Goal: Task Accomplishment & Management: Complete application form

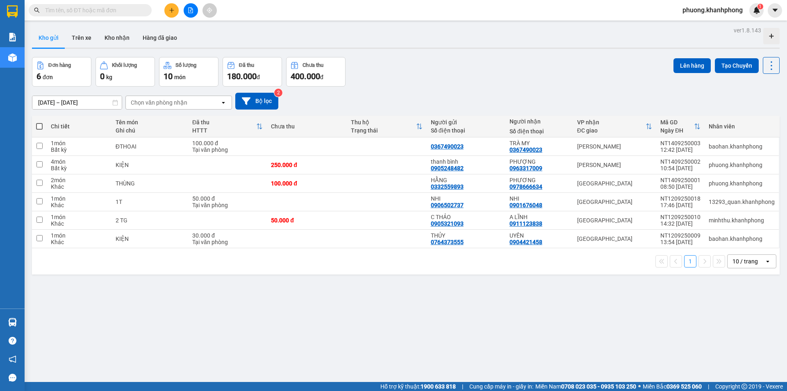
click at [708, 6] on span "phuong.khanhphong" at bounding box center [712, 10] width 73 height 10
click at [703, 27] on span "Đăng xuất" at bounding box center [716, 25] width 58 height 9
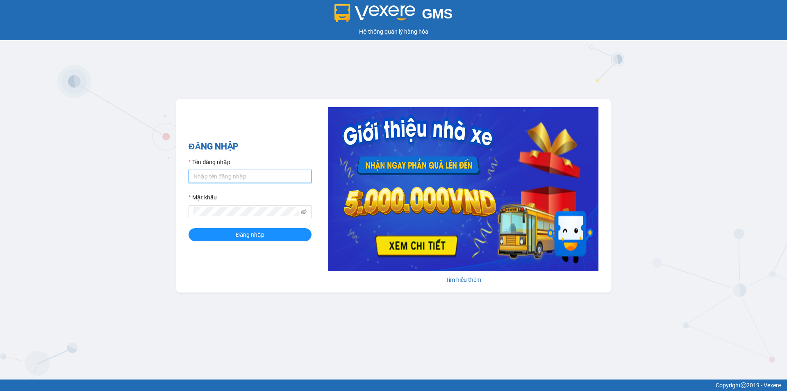
click at [238, 175] on input "Tên đăng nhập" at bounding box center [250, 176] width 123 height 13
type input "tien.khanhphong"
click at [189, 228] on button "Đăng nhập" at bounding box center [250, 234] width 123 height 13
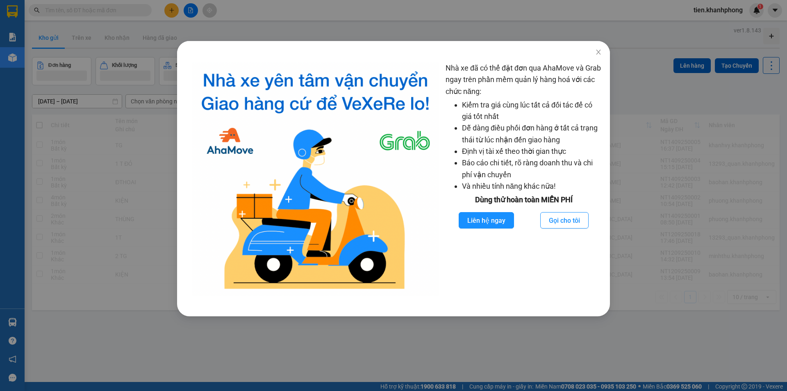
click at [169, 9] on div "Nhà xe đã có thể đặt đơn qua AhaMove và Grab ngay trên phần mềm quản lý hàng ho…" at bounding box center [393, 195] width 787 height 391
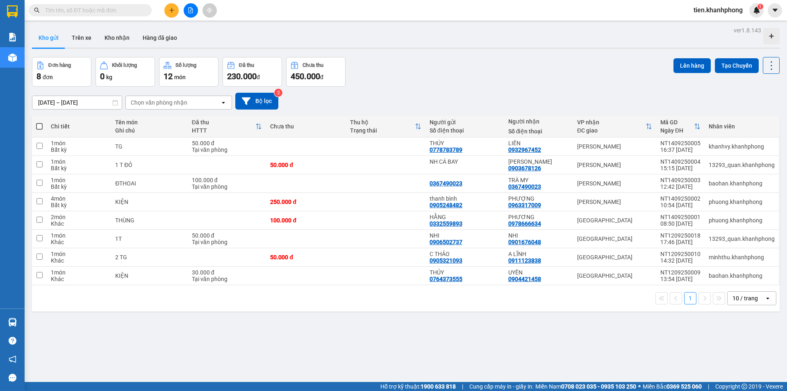
click at [170, 13] on button at bounding box center [171, 10] width 14 height 14
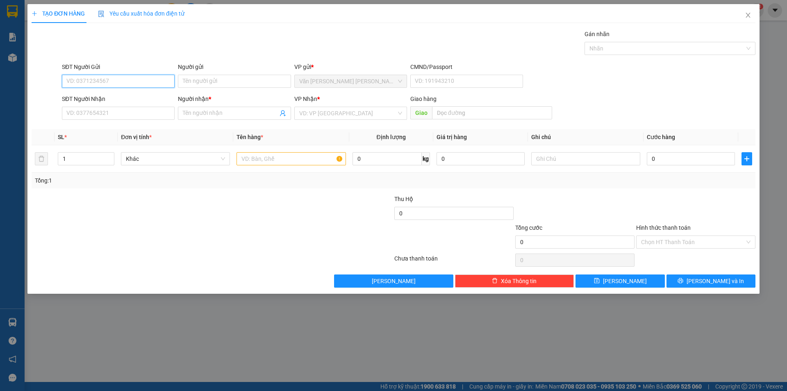
click at [106, 81] on input "SĐT Người Gửi" at bounding box center [118, 81] width 113 height 13
type input "0905399001"
click at [116, 100] on div "0905399001 - TRÚC" at bounding box center [118, 97] width 103 height 9
type input "TRÚC"
type input "0905399001"
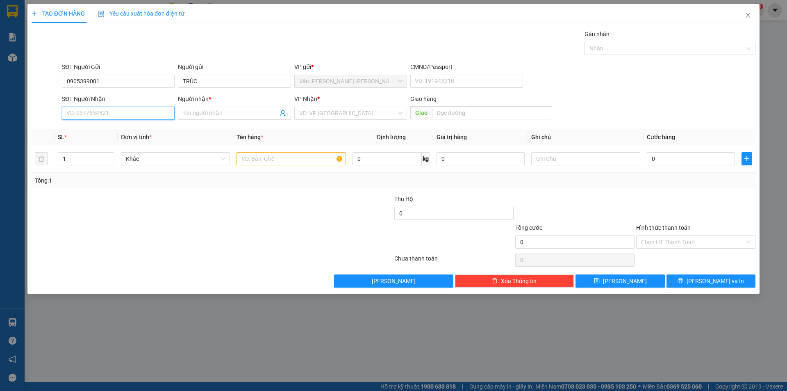
click at [115, 112] on input "SĐT Người Nhận" at bounding box center [118, 113] width 113 height 13
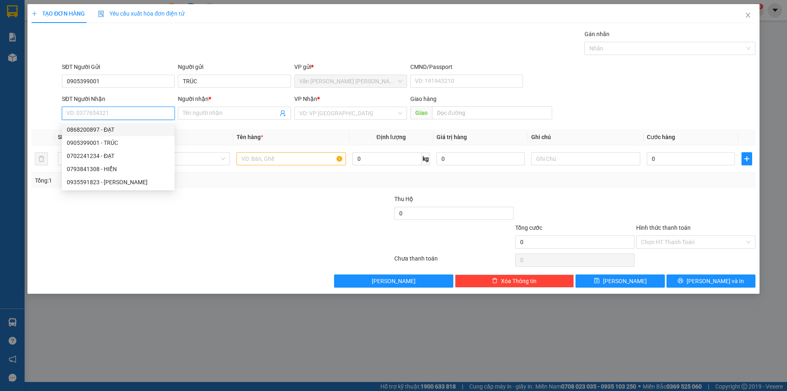
click at [117, 110] on input "SĐT Người Nhận" at bounding box center [118, 113] width 113 height 13
click at [118, 128] on div "0906643193 - XUÂN" at bounding box center [118, 129] width 103 height 9
type input "0906643193"
type input "XUÂN"
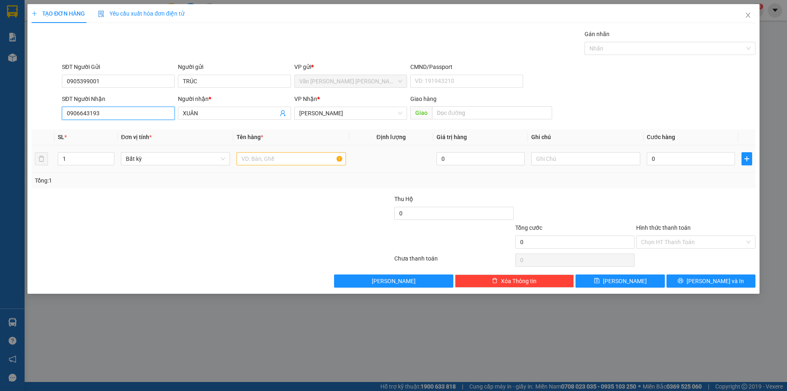
type input "0906643193"
click at [266, 159] on input "text" at bounding box center [291, 158] width 109 height 13
type input "thùng giấy"
click at [659, 154] on input "0" at bounding box center [691, 158] width 88 height 13
type input "3"
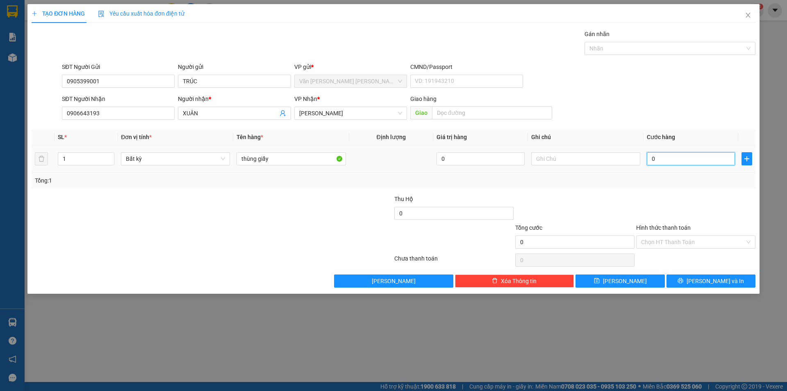
type input "3"
type input "30"
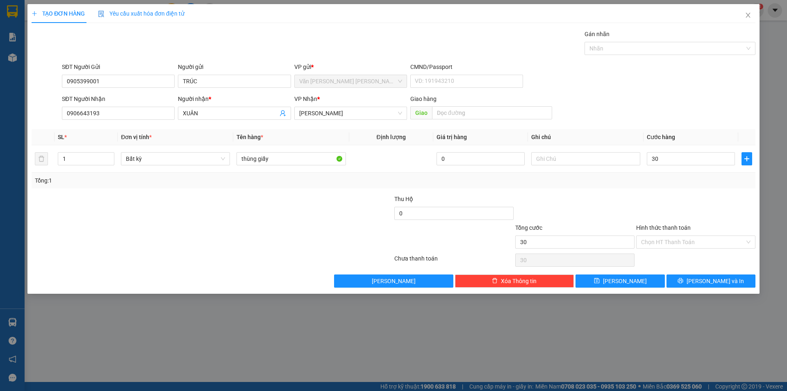
type input "30.000"
click at [658, 182] on div "Tổng: 1" at bounding box center [393, 180] width 717 height 9
click at [667, 246] on input "Hình thức thanh toán" at bounding box center [693, 242] width 104 height 12
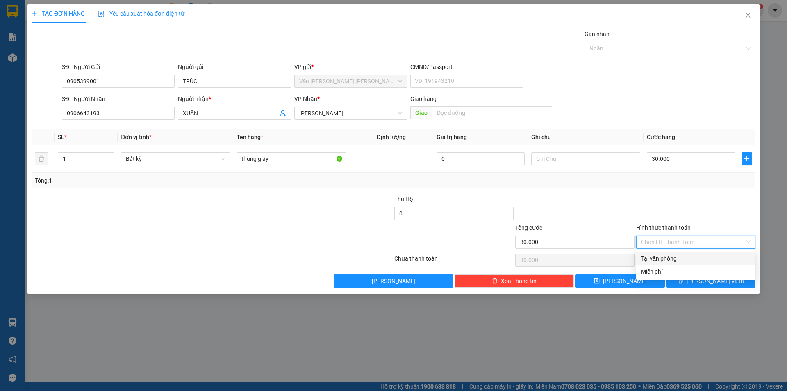
click at [666, 260] on div "Tại văn phòng" at bounding box center [695, 258] width 109 height 9
type input "0"
click at [706, 283] on span "[PERSON_NAME] và In" at bounding box center [715, 280] width 57 height 9
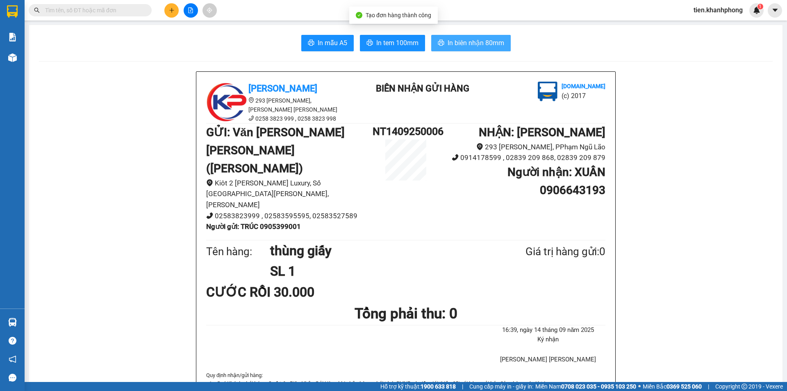
click at [472, 41] on span "In biên nhận 80mm" at bounding box center [476, 43] width 57 height 10
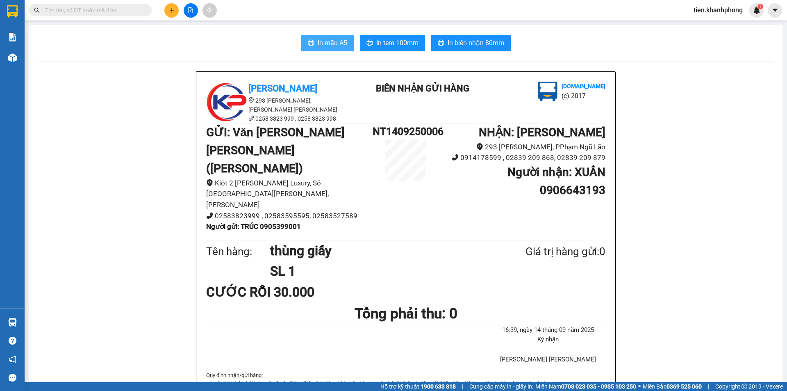
click at [332, 39] on span "In mẫu A5" at bounding box center [333, 43] width 30 height 10
